Goal: Contribute content: Add original content to the website for others to see

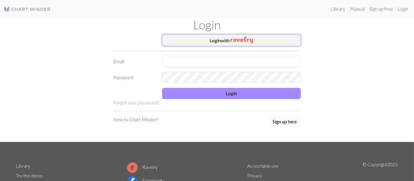
click at [224, 40] on button "Login with" at bounding box center [231, 40] width 139 height 12
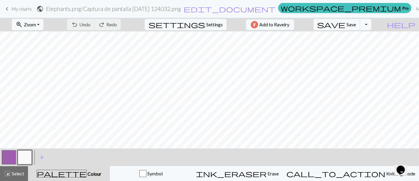
click at [12, 10] on span "My charts" at bounding box center [22, 9] width 20 height 6
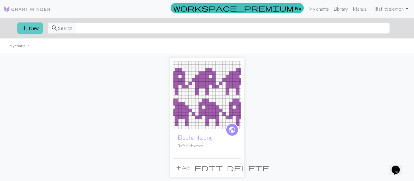
click at [32, 28] on button "add New" at bounding box center [29, 27] width 25 height 11
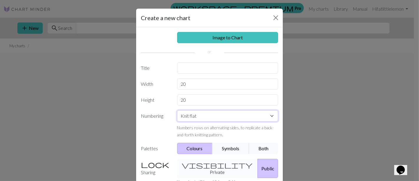
click at [203, 117] on select "Knit flat Knit in the round Lace knitting Cross stitch" at bounding box center [227, 115] width 101 height 11
select select "round"
click at [177, 110] on select "Knit flat Knit in the round Lace knitting Cross stitch" at bounding box center [227, 115] width 101 height 11
click at [232, 147] on button "Symbols" at bounding box center [230, 147] width 37 height 11
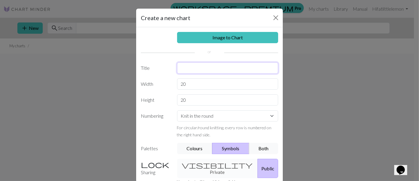
click at [218, 67] on input "text" at bounding box center [227, 67] width 101 height 11
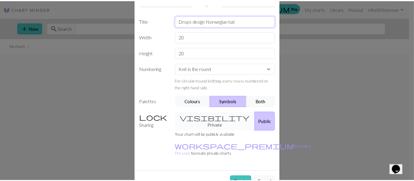
scroll to position [51, 0]
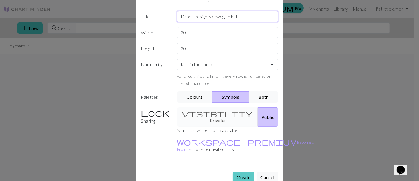
type input "Drops design Norwegian hat"
click at [244, 171] on button "Create" at bounding box center [244, 176] width 22 height 11
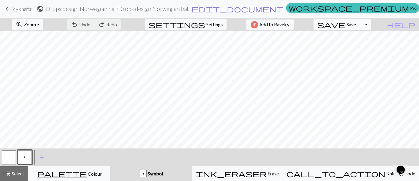
click at [238, 8] on span "edit_document" at bounding box center [238, 9] width 92 height 8
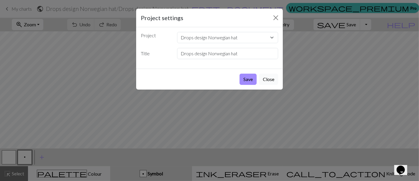
click at [269, 78] on button "Close" at bounding box center [268, 78] width 19 height 11
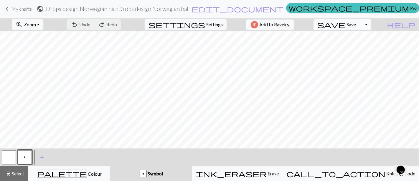
click at [372, 24] on button "Toggle Dropdown" at bounding box center [365, 24] width 11 height 11
click at [41, 156] on span "add" at bounding box center [41, 157] width 7 height 8
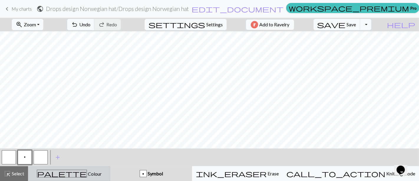
click at [88, 178] on button "palette Colour Colour" at bounding box center [69, 173] width 82 height 15
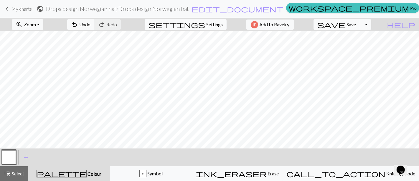
click at [201, 23] on span "settings" at bounding box center [177, 24] width 57 height 8
select select "aran"
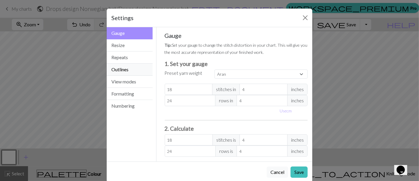
click at [143, 71] on button "Outlines" at bounding box center [130, 69] width 46 height 12
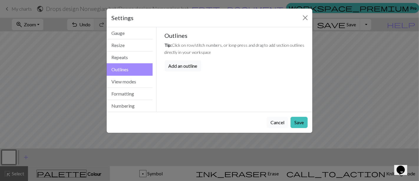
click at [273, 119] on button "Cancel" at bounding box center [278, 122] width 22 height 11
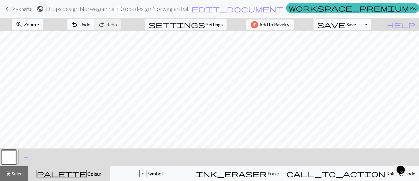
click at [25, 8] on span "My charts" at bounding box center [22, 9] width 20 height 6
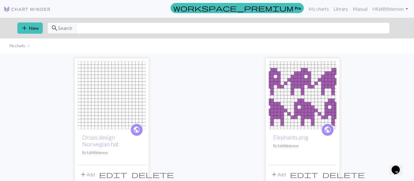
scroll to position [40, 0]
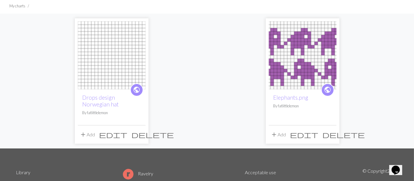
click at [139, 134] on span "delete" at bounding box center [153, 134] width 42 height 8
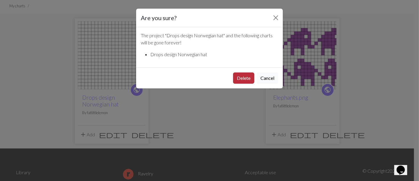
click at [247, 78] on button "Delete" at bounding box center [243, 77] width 21 height 11
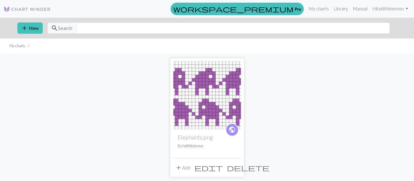
click at [30, 9] on img at bounding box center [27, 9] width 47 height 7
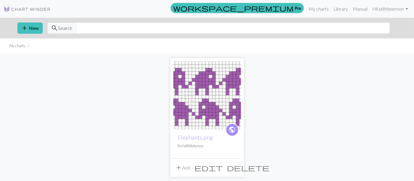
click at [34, 8] on img at bounding box center [27, 9] width 47 height 7
click at [393, 5] on link "Hi fatlittlelemon" at bounding box center [390, 9] width 41 height 12
click at [34, 27] on button "add New" at bounding box center [29, 27] width 25 height 11
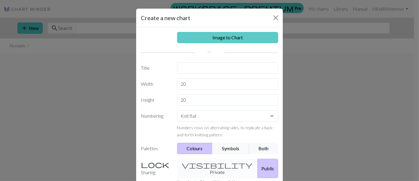
click at [230, 37] on link "Image to Chart" at bounding box center [227, 37] width 101 height 11
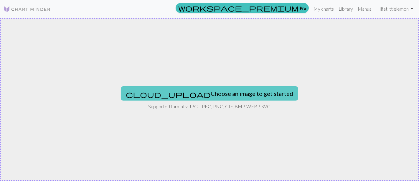
click at [194, 93] on button "cloud_upload Choose an image to get started" at bounding box center [210, 93] width 178 height 14
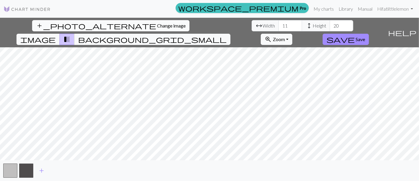
click at [157, 25] on span "Change image" at bounding box center [171, 26] width 29 height 6
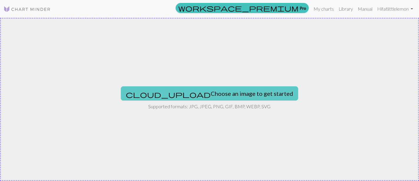
click at [204, 92] on button "cloud_upload Choose an image to get started" at bounding box center [210, 93] width 178 height 14
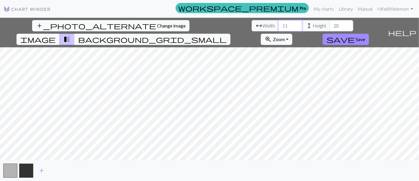
click at [279, 23] on input "11" at bounding box center [291, 25] width 24 height 11
click at [279, 23] on input "12" at bounding box center [291, 25] width 24 height 11
click at [279, 23] on input "13" at bounding box center [291, 25] width 24 height 11
type input "14"
click at [279, 23] on input "14" at bounding box center [291, 25] width 24 height 11
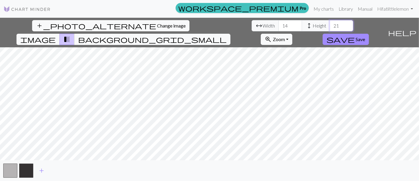
click at [330, 23] on input "21" at bounding box center [342, 25] width 24 height 11
click at [330, 23] on input "22" at bounding box center [342, 25] width 24 height 11
click at [330, 26] on input "21" at bounding box center [342, 25] width 24 height 11
click at [330, 26] on input "20" at bounding box center [342, 25] width 24 height 11
click at [330, 26] on input "19" at bounding box center [342, 25] width 24 height 11
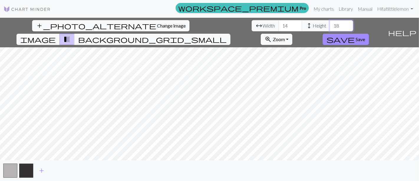
click at [330, 26] on input "18" at bounding box center [342, 25] width 24 height 11
click at [330, 26] on input "17" at bounding box center [342, 25] width 24 height 11
click at [330, 26] on input "16" at bounding box center [342, 25] width 24 height 11
click at [330, 24] on input "17" at bounding box center [342, 25] width 24 height 11
click at [330, 24] on input "18" at bounding box center [342, 25] width 24 height 11
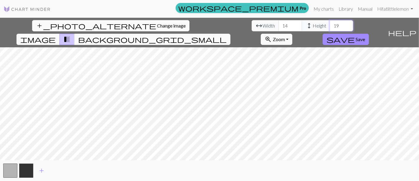
click at [330, 24] on input "19" at bounding box center [342, 25] width 24 height 11
click at [330, 24] on input "20" at bounding box center [342, 25] width 24 height 11
click at [330, 24] on input "21" at bounding box center [342, 25] width 24 height 11
click at [330, 24] on input "22" at bounding box center [342, 25] width 24 height 11
click at [330, 24] on input "23" at bounding box center [342, 25] width 24 height 11
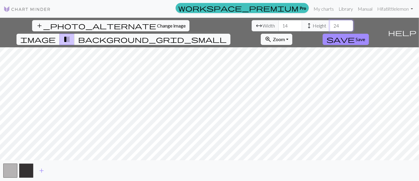
click at [330, 24] on input "24" at bounding box center [342, 25] width 24 height 11
click at [330, 24] on input "25" at bounding box center [342, 25] width 24 height 11
click at [330, 23] on input "26" at bounding box center [342, 25] width 24 height 11
type input "25"
click at [330, 29] on input "25" at bounding box center [342, 25] width 24 height 11
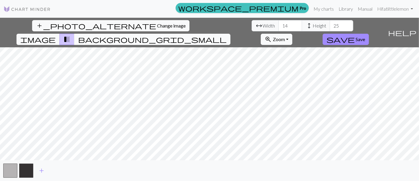
click at [227, 35] on span "background_grid_small" at bounding box center [152, 39] width 149 height 8
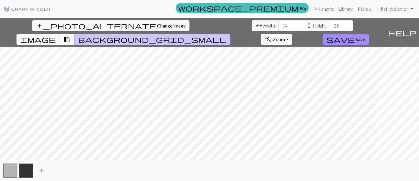
click at [71, 35] on span "transition_fade" at bounding box center [66, 39] width 7 height 8
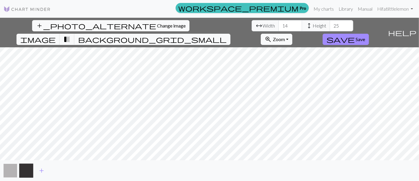
click at [11, 170] on button "button" at bounding box center [10, 170] width 14 height 14
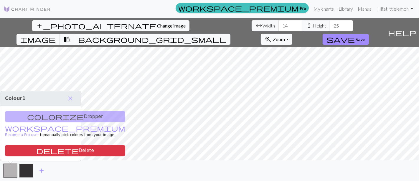
click at [22, 170] on button "button" at bounding box center [26, 170] width 14 height 14
click at [39, 168] on span "add" at bounding box center [41, 170] width 7 height 8
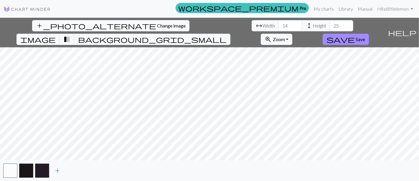
click at [58, 170] on span "add" at bounding box center [57, 170] width 7 height 8
click at [60, 171] on button "button" at bounding box center [58, 170] width 14 height 14
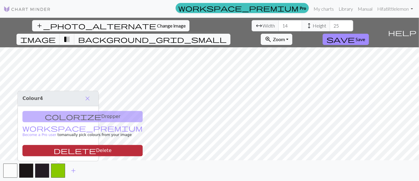
click at [64, 152] on button "delete Delete" at bounding box center [82, 150] width 120 height 11
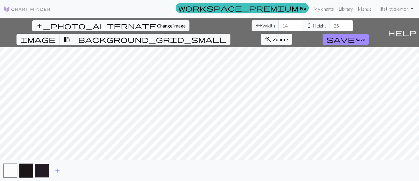
click at [41, 174] on button "button" at bounding box center [42, 170] width 14 height 14
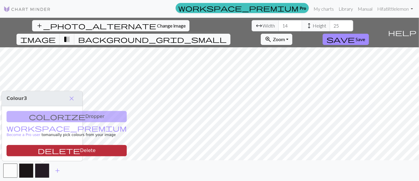
click at [40, 150] on button "delete Delete" at bounding box center [66, 150] width 120 height 11
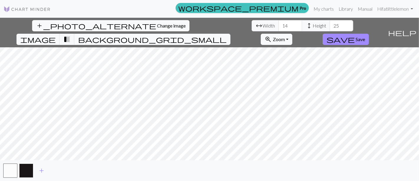
click at [30, 168] on button "button" at bounding box center [26, 170] width 14 height 14
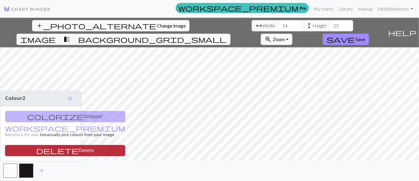
click at [36, 153] on span "delete" at bounding box center [57, 150] width 42 height 8
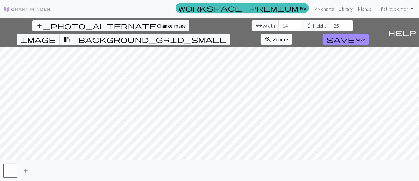
click at [26, 168] on span "add" at bounding box center [25, 170] width 7 height 8
click at [56, 35] on span "image" at bounding box center [37, 39] width 35 height 8
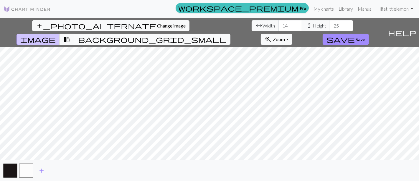
click at [227, 35] on span "background_grid_small" at bounding box center [152, 39] width 149 height 8
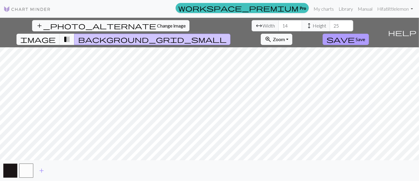
click at [355, 35] on span "save" at bounding box center [341, 39] width 28 height 8
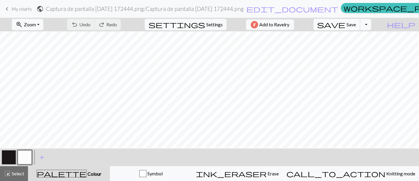
scroll to position [55, 0]
click at [4, 156] on button "button" at bounding box center [9, 157] width 14 height 14
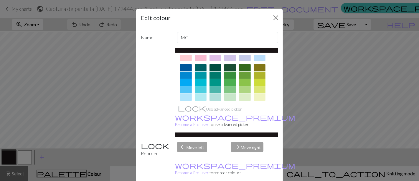
scroll to position [35, 0]
click at [185, 68] on div at bounding box center [186, 67] width 12 height 7
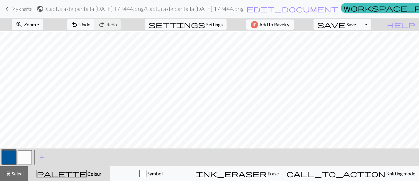
click at [25, 158] on button "button" at bounding box center [25, 157] width 14 height 14
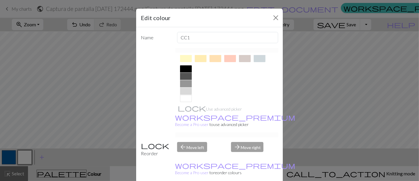
scroll to position [114, 0]
click at [183, 89] on div at bounding box center [186, 90] width 12 height 7
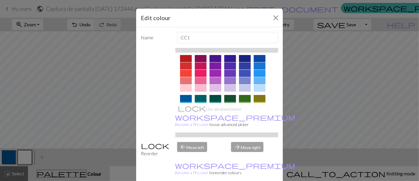
scroll to position [0, 0]
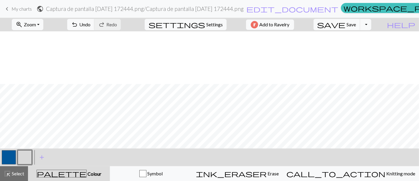
scroll to position [71, 0]
click at [206, 25] on span "Settings" at bounding box center [214, 24] width 17 height 7
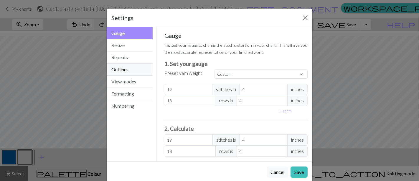
click at [117, 68] on button "Outlines" at bounding box center [130, 69] width 46 height 12
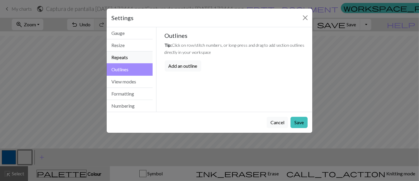
click at [122, 58] on button "Repeats" at bounding box center [130, 57] width 46 height 12
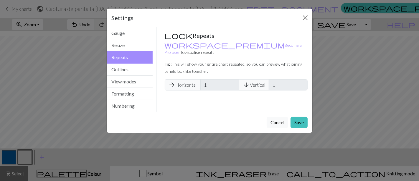
click at [176, 79] on span "arrow_forward Horizontal" at bounding box center [183, 84] width 36 height 11
click at [125, 96] on button "Formatting" at bounding box center [130, 94] width 46 height 12
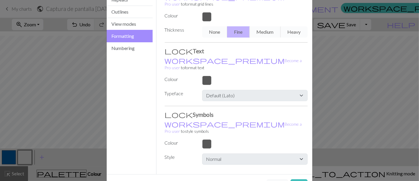
scroll to position [0, 0]
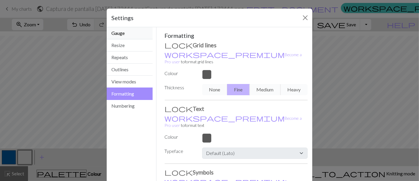
click at [118, 30] on button "Gauge" at bounding box center [130, 33] width 46 height 12
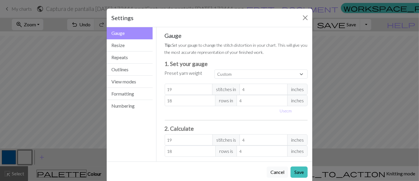
click at [299, 22] on div "Settings" at bounding box center [210, 18] width 206 height 19
click at [301, 17] on button "Close" at bounding box center [305, 17] width 9 height 9
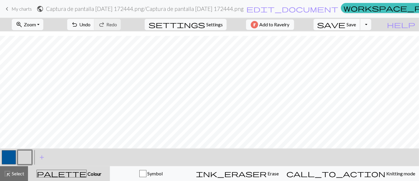
click at [361, 27] on button "save Save Save" at bounding box center [337, 24] width 47 height 11
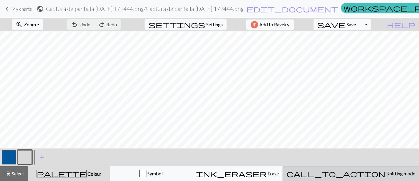
click at [358, 171] on span "call_to_action" at bounding box center [336, 173] width 99 height 8
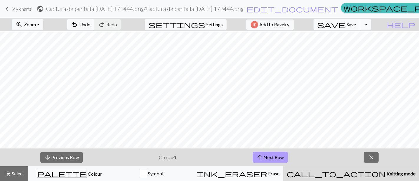
click at [269, 157] on button "arrow_upward Next Row" at bounding box center [270, 156] width 35 height 11
click at [36, 22] on span "Zoom" at bounding box center [30, 25] width 12 height 6
click at [36, 78] on button "100%" at bounding box center [35, 79] width 47 height 9
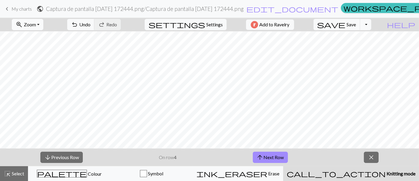
click at [36, 24] on span "Zoom" at bounding box center [30, 25] width 12 height 6
click at [40, 86] on button "150%" at bounding box center [35, 89] width 47 height 9
click at [36, 24] on span "Zoom" at bounding box center [30, 25] width 12 height 6
click at [38, 94] on button "200%" at bounding box center [35, 98] width 47 height 9
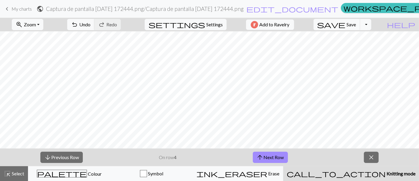
scroll to position [239, 0]
click at [196, 21] on span "settings" at bounding box center [177, 24] width 57 height 8
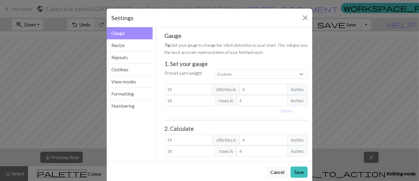
scroll to position [8, 0]
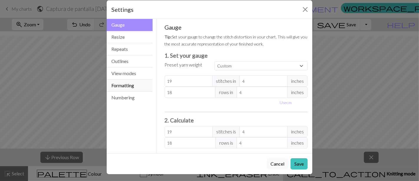
click at [118, 87] on button "Formatting" at bounding box center [130, 85] width 46 height 12
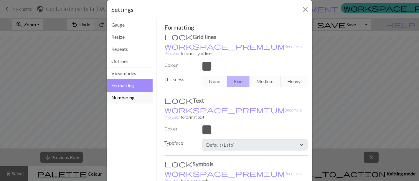
click at [121, 99] on button "Numbering" at bounding box center [130, 97] width 46 height 12
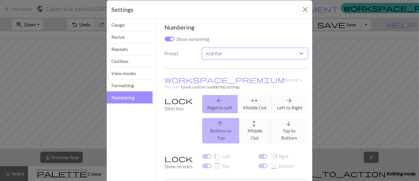
click at [233, 53] on select "Custom Knit flat Knit in the round Lace knitting Cross stitch" at bounding box center [255, 53] width 106 height 11
select select "round"
click at [202, 48] on select "Custom Knit flat Knit in the round Lace knitting Cross stitch" at bounding box center [255, 53] width 106 height 11
checkbox input "false"
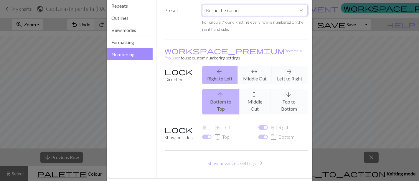
scroll to position [62, 0]
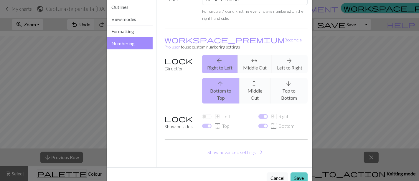
click at [301, 172] on button "Save" at bounding box center [299, 177] width 17 height 11
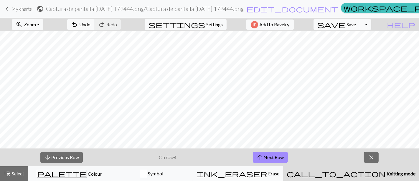
scroll to position [230, 0]
